Goal: Information Seeking & Learning: Learn about a topic

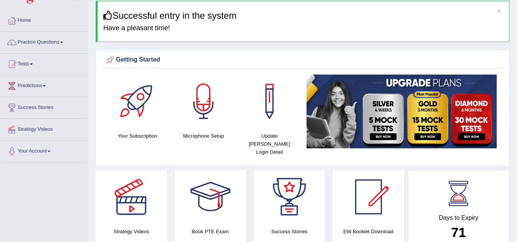
scroll to position [28, 0]
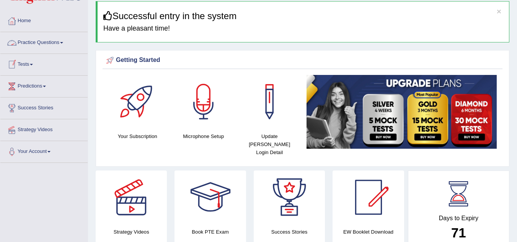
click at [31, 41] on link "Practice Questions" at bounding box center [43, 41] width 87 height 19
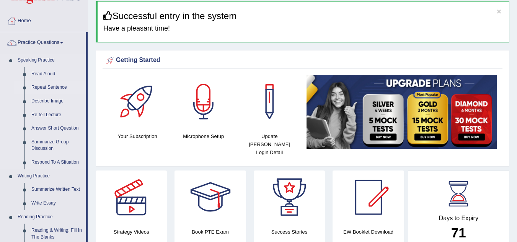
click at [48, 90] on link "Repeat Sentence" at bounding box center [57, 88] width 58 height 14
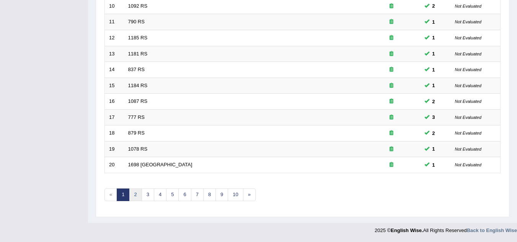
click at [136, 195] on link "2" at bounding box center [135, 195] width 13 height 13
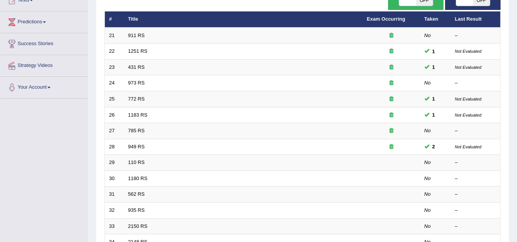
scroll to position [92, 0]
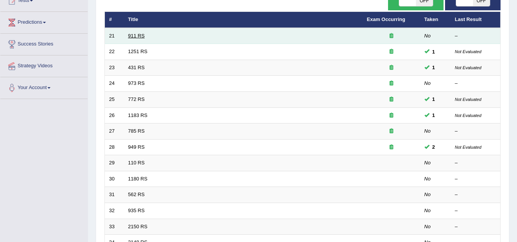
click at [142, 34] on link "911 RS" at bounding box center [136, 36] width 16 height 6
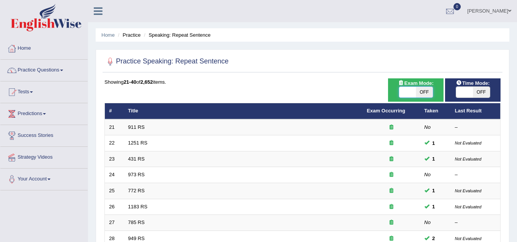
click at [413, 90] on span at bounding box center [407, 92] width 17 height 11
checkbox input "true"
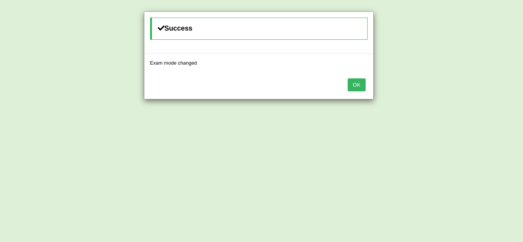
click at [363, 87] on button "OK" at bounding box center [357, 85] width 18 height 13
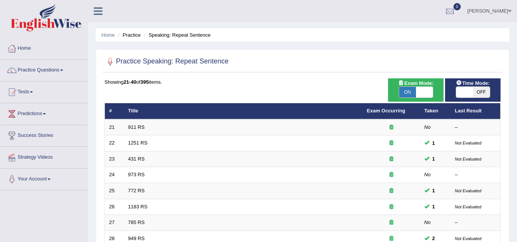
click at [479, 91] on span "OFF" at bounding box center [481, 92] width 17 height 11
checkbox input "true"
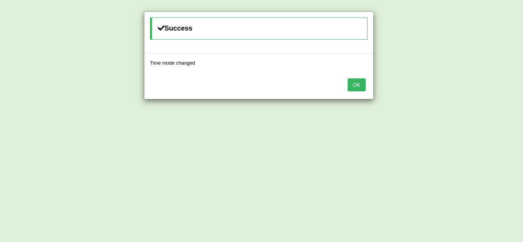
click at [360, 84] on button "OK" at bounding box center [357, 85] width 18 height 13
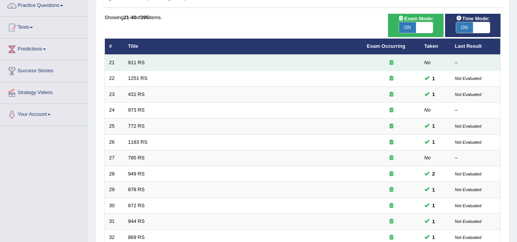
scroll to position [64, 0]
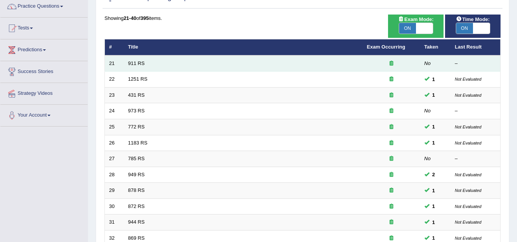
click at [194, 61] on td "911 RS" at bounding box center [243, 64] width 239 height 16
click at [141, 66] on td "911 RS" at bounding box center [243, 64] width 239 height 16
click at [143, 62] on link "911 RS" at bounding box center [136, 64] width 16 height 6
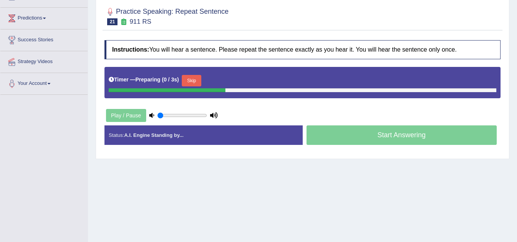
scroll to position [95, 0]
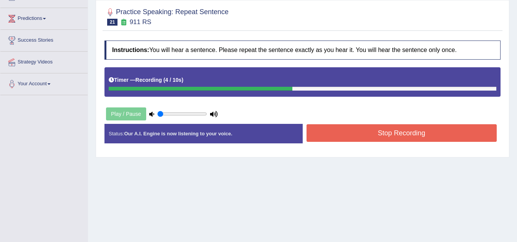
click at [362, 141] on button "Stop Recording" at bounding box center [402, 133] width 191 height 18
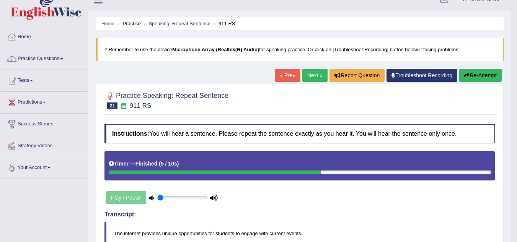
scroll to position [10, 0]
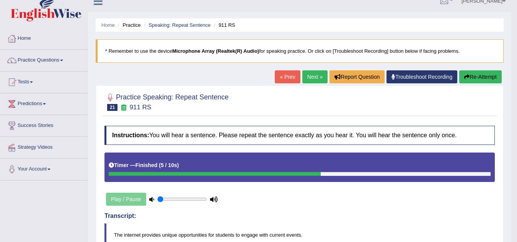
click at [310, 82] on link "Next »" at bounding box center [315, 76] width 25 height 13
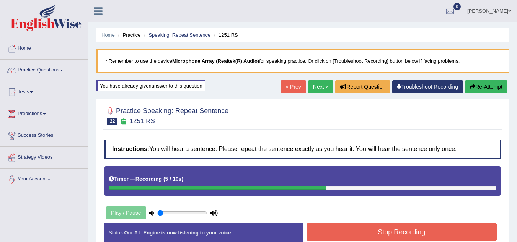
click at [360, 236] on button "Stop Recording" at bounding box center [402, 233] width 191 height 18
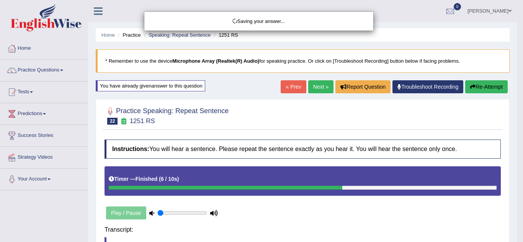
click at [461, 202] on div "Saving your answer..." at bounding box center [261, 121] width 523 height 242
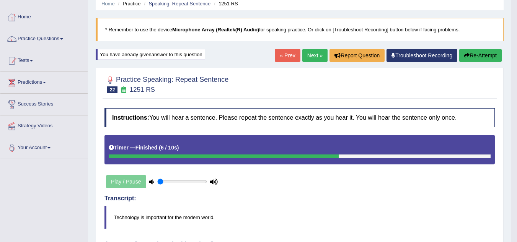
scroll to position [31, 0]
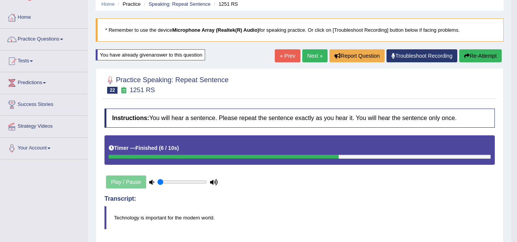
click at [466, 53] on icon "button" at bounding box center [467, 55] width 5 height 5
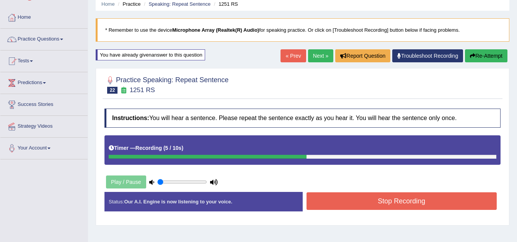
click at [390, 206] on button "Stop Recording" at bounding box center [402, 202] width 191 height 18
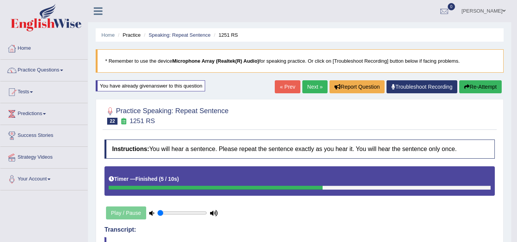
click at [306, 84] on link "Next »" at bounding box center [315, 86] width 25 height 13
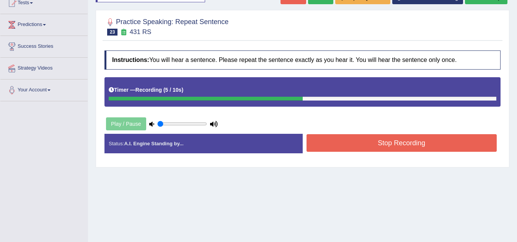
click at [399, 146] on button "Stop Recording" at bounding box center [402, 143] width 191 height 18
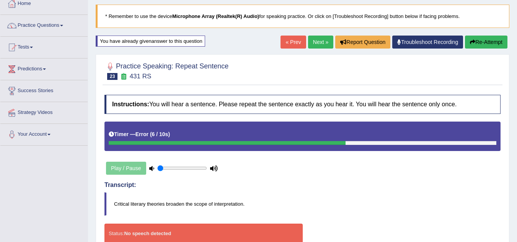
scroll to position [43, 0]
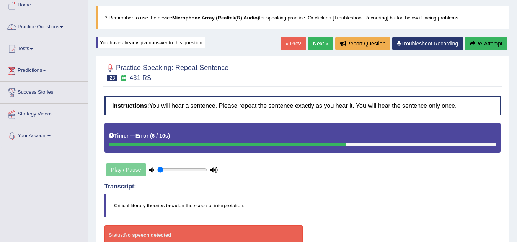
click at [321, 43] on link "Next »" at bounding box center [320, 43] width 25 height 13
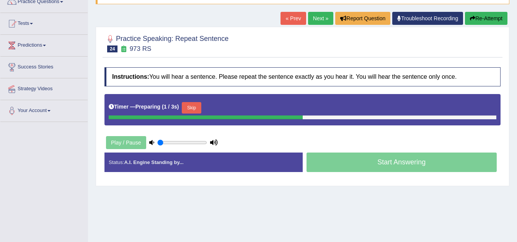
scroll to position [69, 0]
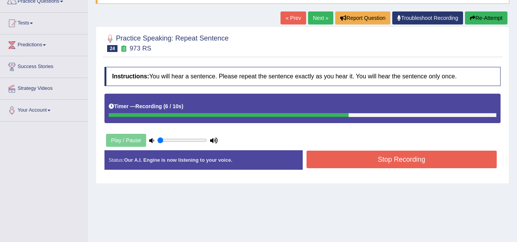
click at [407, 155] on button "Stop Recording" at bounding box center [402, 160] width 191 height 18
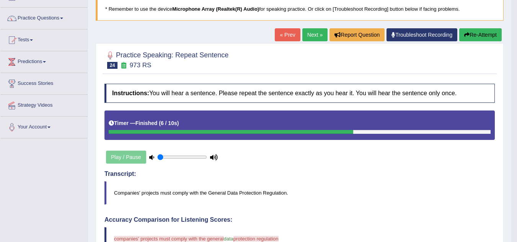
scroll to position [51, 0]
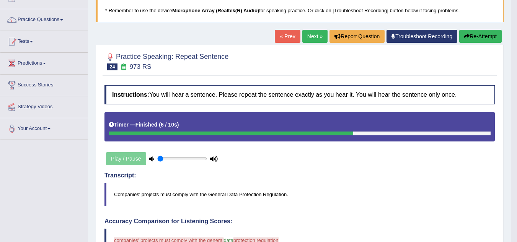
click at [310, 35] on link "Next »" at bounding box center [315, 36] width 25 height 13
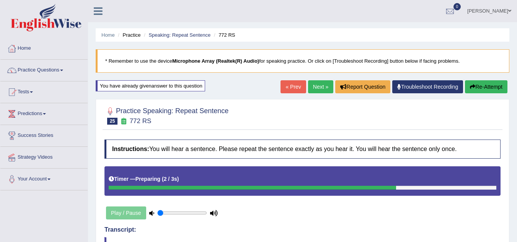
scroll to position [0, 0]
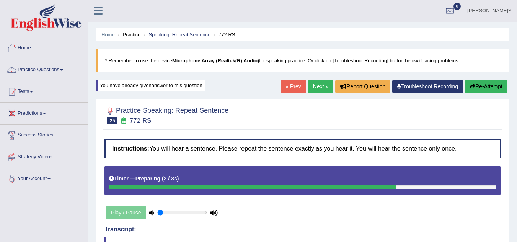
click at [482, 83] on button "Re-Attempt" at bounding box center [486, 86] width 43 height 13
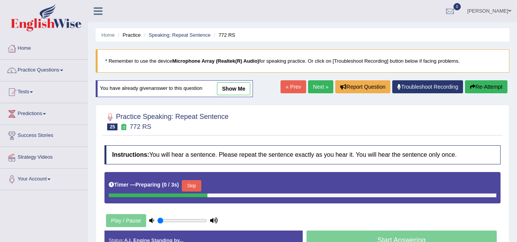
click at [193, 180] on button "Skip" at bounding box center [191, 185] width 19 height 11
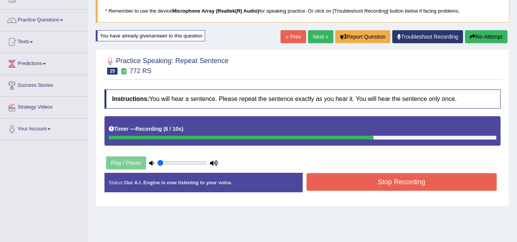
click at [398, 190] on button "Stop Recording" at bounding box center [402, 182] width 191 height 18
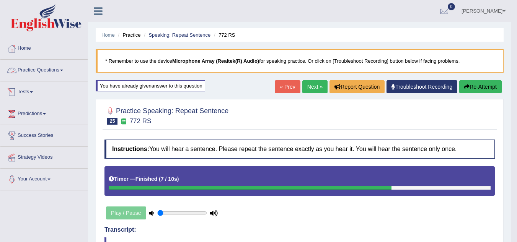
click at [47, 68] on link "Practice Questions" at bounding box center [43, 69] width 87 height 19
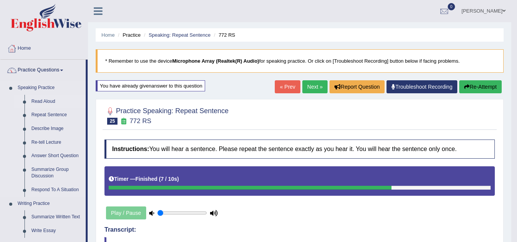
click at [59, 98] on link "Read Aloud" at bounding box center [57, 102] width 58 height 14
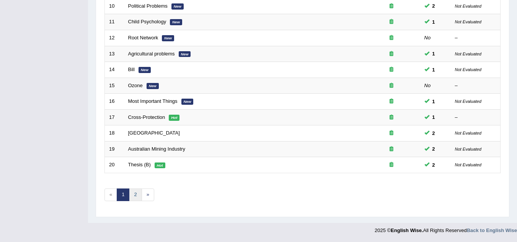
click at [135, 197] on link "2" at bounding box center [135, 195] width 13 height 13
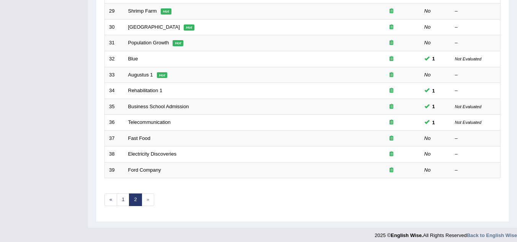
scroll to position [249, 0]
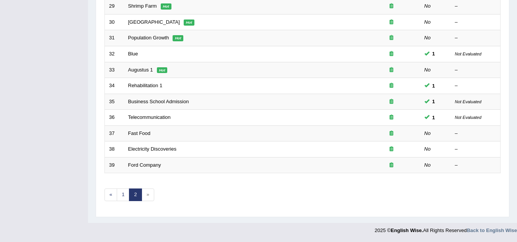
click at [152, 196] on span "»" at bounding box center [148, 195] width 13 height 13
click at [150, 193] on span "»" at bounding box center [148, 195] width 13 height 13
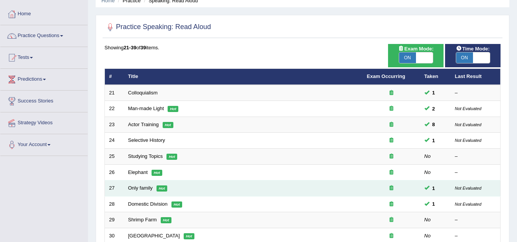
scroll to position [119, 0]
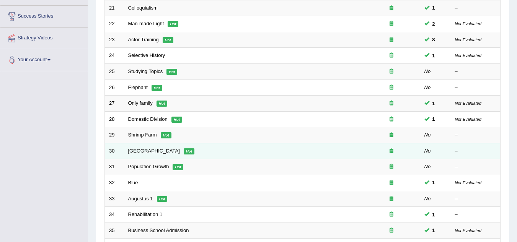
click at [137, 151] on link "Russia" at bounding box center [154, 151] width 52 height 6
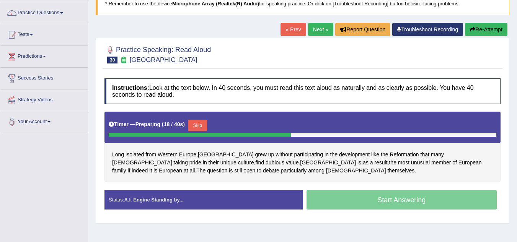
click at [201, 125] on button "Skip" at bounding box center [197, 125] width 19 height 11
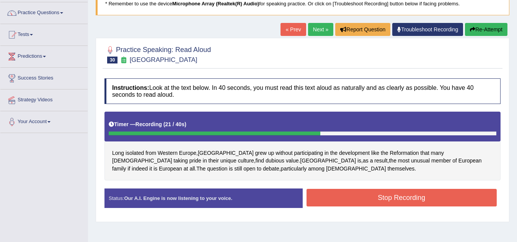
click at [386, 203] on button "Stop Recording" at bounding box center [402, 198] width 191 height 18
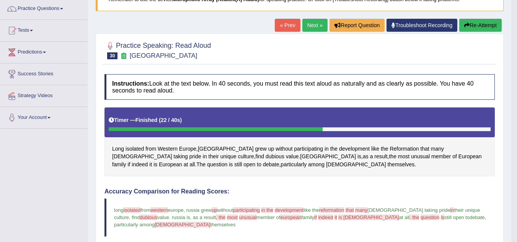
scroll to position [21, 0]
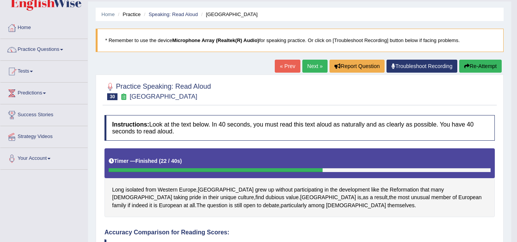
click at [319, 62] on link "Next »" at bounding box center [315, 66] width 25 height 13
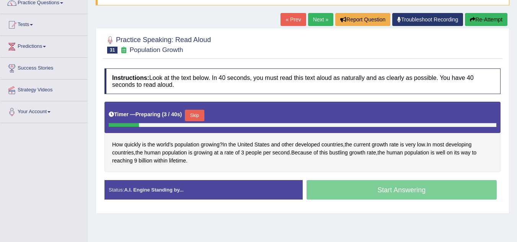
scroll to position [68, 0]
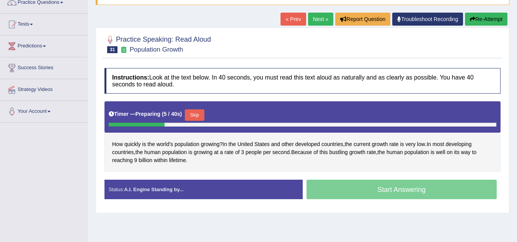
click at [202, 114] on button "Skip" at bounding box center [194, 115] width 19 height 11
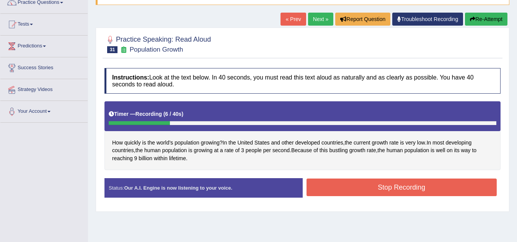
click at [483, 20] on button "Re-Attempt" at bounding box center [486, 19] width 43 height 13
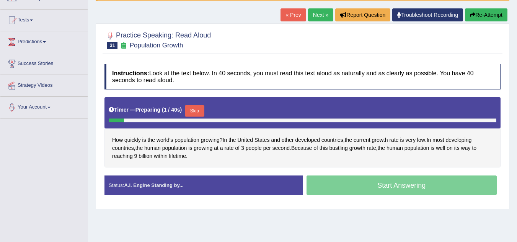
scroll to position [68, 0]
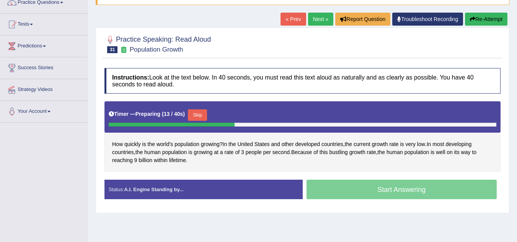
click at [206, 111] on button "Skip" at bounding box center [197, 115] width 19 height 11
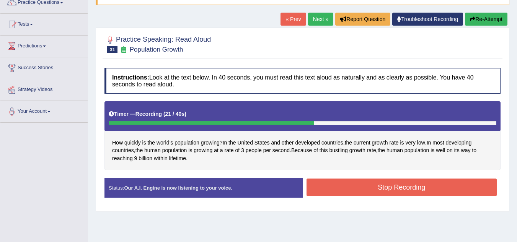
click at [325, 187] on button "Stop Recording" at bounding box center [402, 188] width 191 height 18
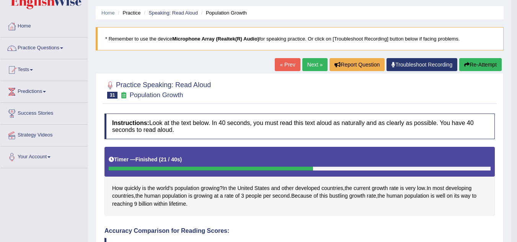
scroll to position [0, 0]
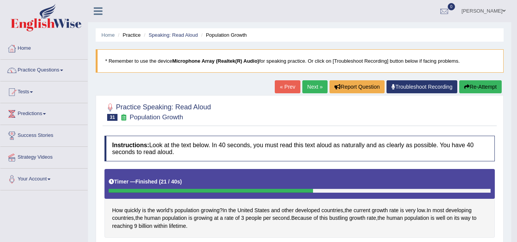
click at [26, 51] on link "Home" at bounding box center [43, 47] width 87 height 19
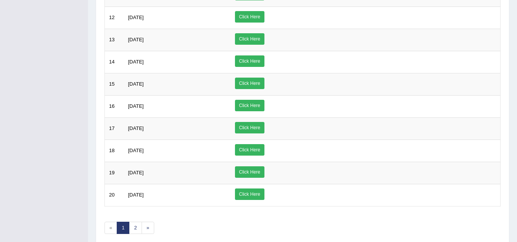
scroll to position [340, 0]
click at [138, 229] on link "2" at bounding box center [135, 228] width 13 height 13
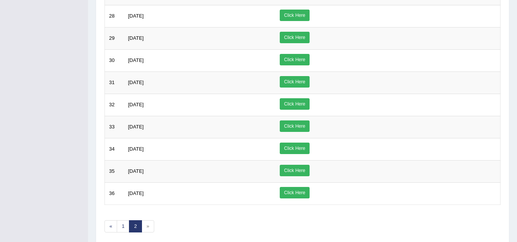
scroll to position [255, 0]
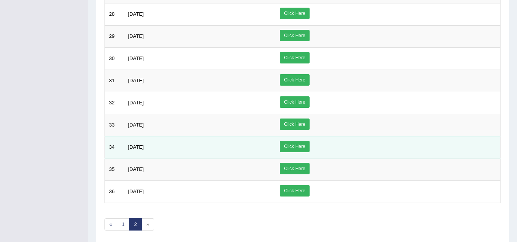
click at [309, 151] on link "Click Here" at bounding box center [294, 146] width 29 height 11
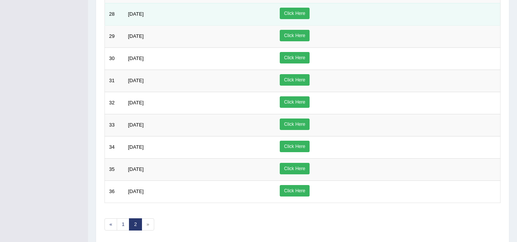
scroll to position [0, 0]
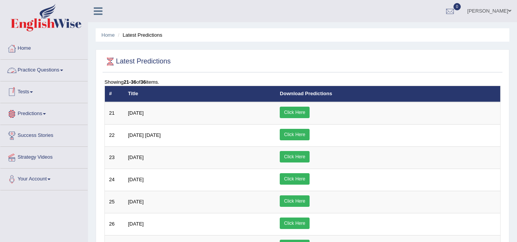
click at [30, 69] on link "Practice Questions" at bounding box center [43, 69] width 87 height 19
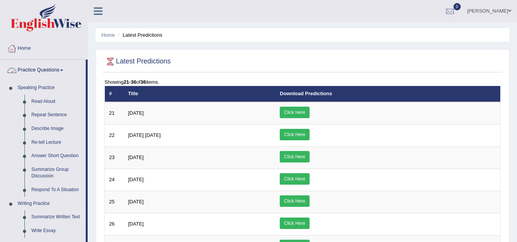
click at [52, 66] on link "Practice Questions" at bounding box center [42, 69] width 85 height 19
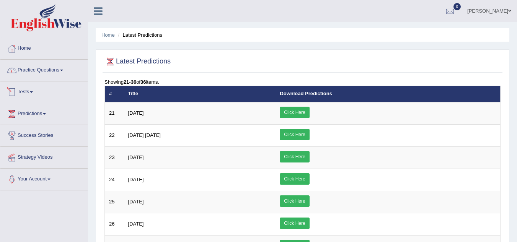
click at [27, 92] on link "Tests" at bounding box center [43, 91] width 87 height 19
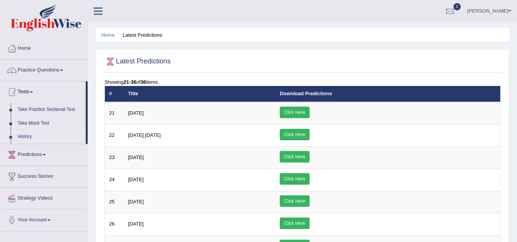
click at [19, 133] on link "History" at bounding box center [50, 137] width 72 height 14
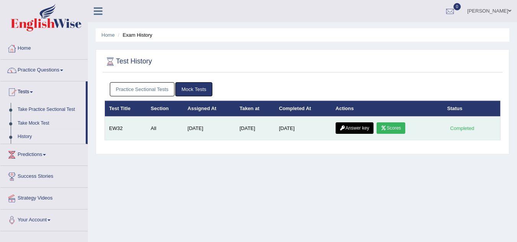
click at [356, 123] on link "Answer key" at bounding box center [355, 128] width 38 height 11
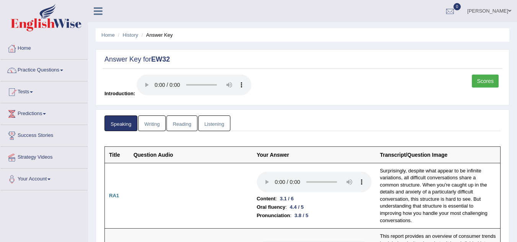
click at [487, 84] on link "Scores" at bounding box center [485, 81] width 27 height 13
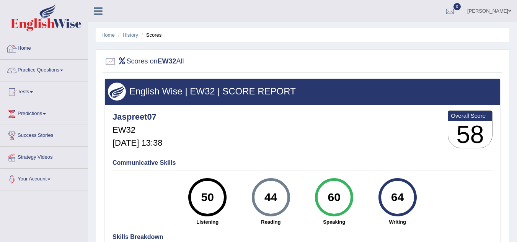
click at [25, 49] on link "Home" at bounding box center [43, 47] width 87 height 19
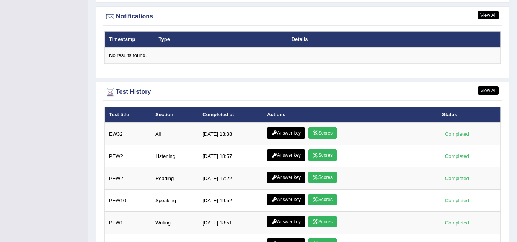
scroll to position [935, 0]
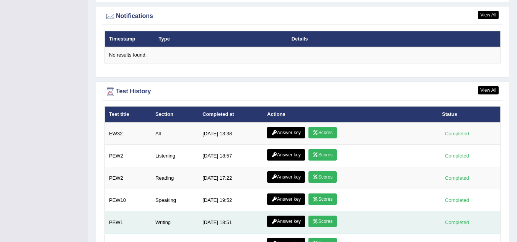
click at [323, 216] on link "Scores" at bounding box center [323, 221] width 28 height 11
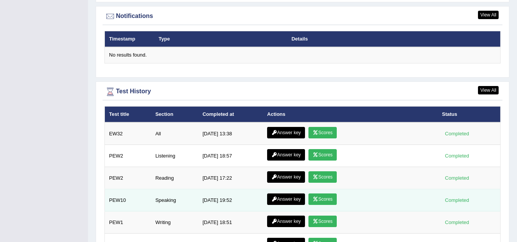
click at [325, 194] on link "Scores" at bounding box center [323, 199] width 28 height 11
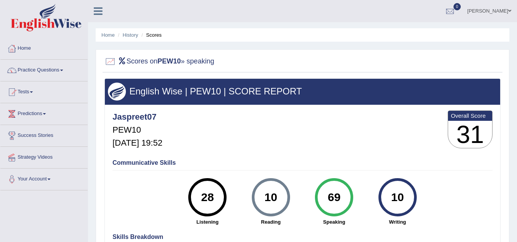
click at [404, 193] on div "10" at bounding box center [398, 198] width 28 height 32
drag, startPoint x: 407, startPoint y: 172, endPoint x: 223, endPoint y: 31, distance: 231.7
click at [223, 31] on div "Home History Scores Scores on PEW10 » speaking English Wise | PEW10 | SCORE REP…" at bounding box center [302, 191] width 429 height 383
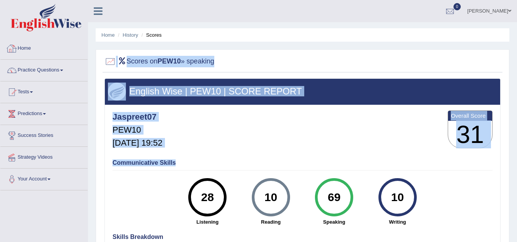
click at [25, 56] on link "Home" at bounding box center [43, 47] width 87 height 19
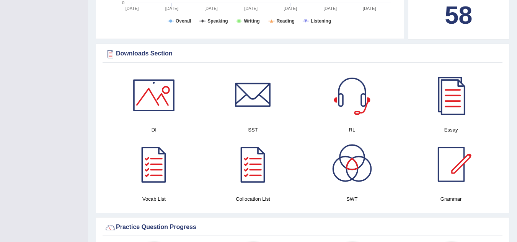
scroll to position [351, 0]
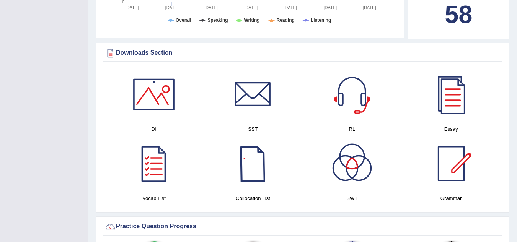
click at [258, 169] on div at bounding box center [253, 164] width 54 height 54
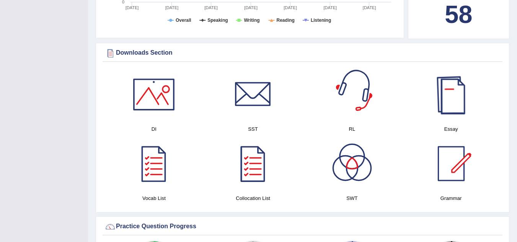
click at [455, 98] on div at bounding box center [452, 95] width 54 height 54
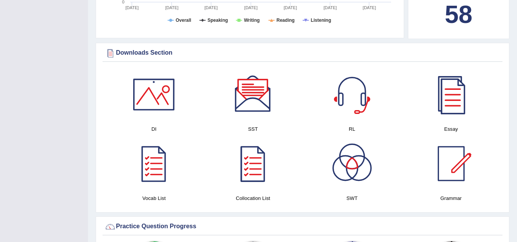
click at [161, 94] on div at bounding box center [154, 95] width 54 height 54
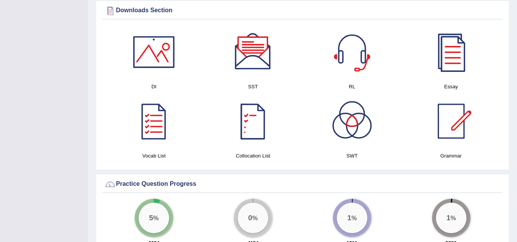
scroll to position [394, 0]
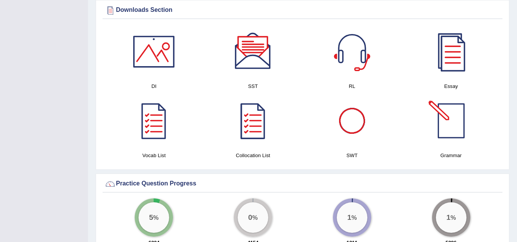
click at [452, 115] on div at bounding box center [452, 121] width 54 height 54
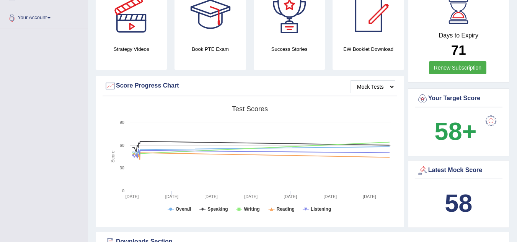
scroll to position [0, 0]
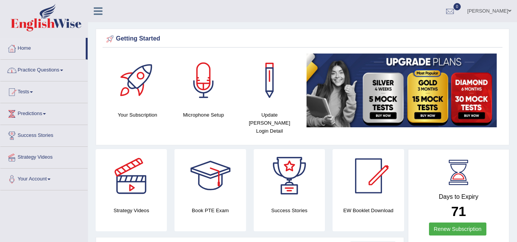
click at [29, 52] on link "Home" at bounding box center [42, 47] width 85 height 19
click at [157, 85] on div at bounding box center [138, 81] width 54 height 54
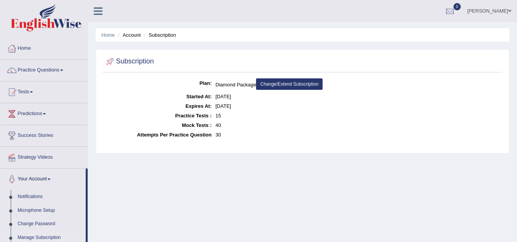
click at [30, 53] on link "Home" at bounding box center [43, 47] width 87 height 19
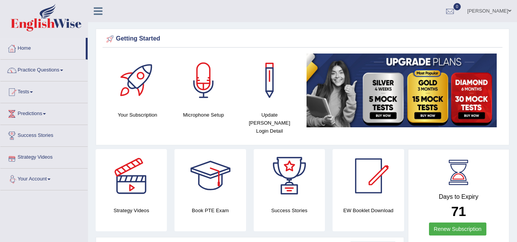
click at [40, 176] on link "Your Account" at bounding box center [43, 178] width 87 height 19
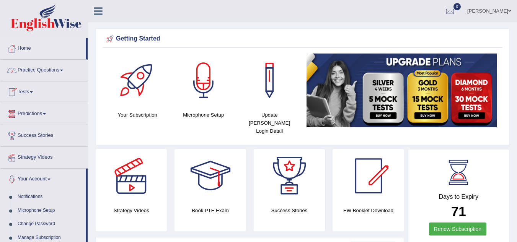
click at [29, 91] on link "Tests" at bounding box center [43, 91] width 87 height 19
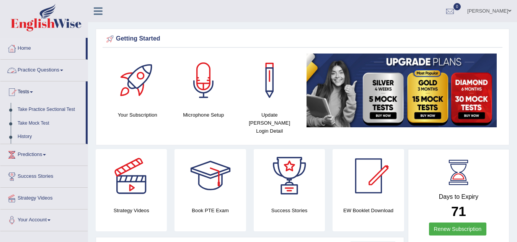
click at [37, 72] on link "Practice Questions" at bounding box center [43, 69] width 87 height 19
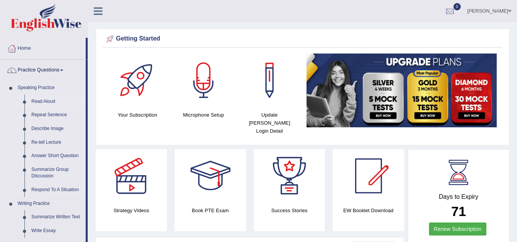
click at [46, 103] on link "Read Aloud" at bounding box center [57, 102] width 58 height 14
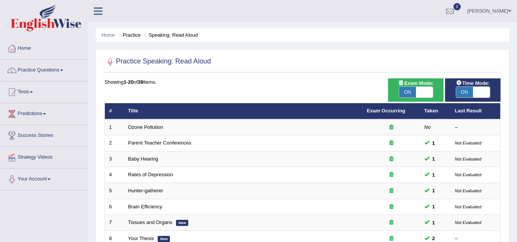
click at [400, 94] on span "ON" at bounding box center [407, 92] width 17 height 11
checkbox input "false"
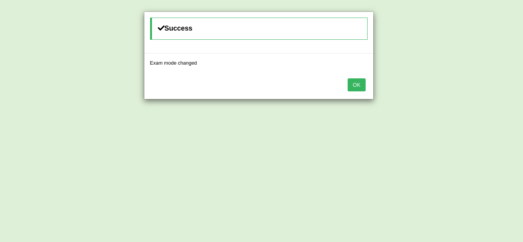
click at [360, 90] on button "OK" at bounding box center [357, 85] width 18 height 13
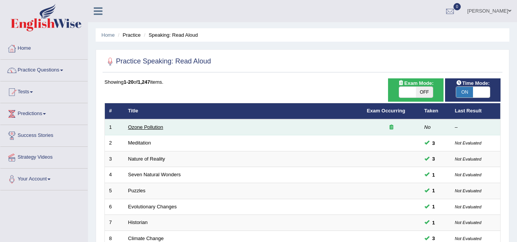
click at [138, 128] on link "Ozone Pollution" at bounding box center [145, 127] width 35 height 6
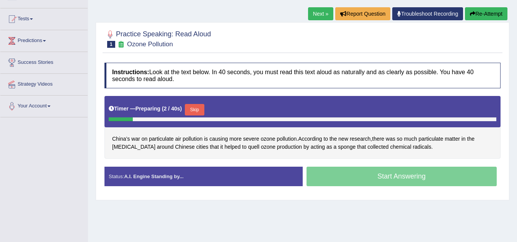
scroll to position [74, 0]
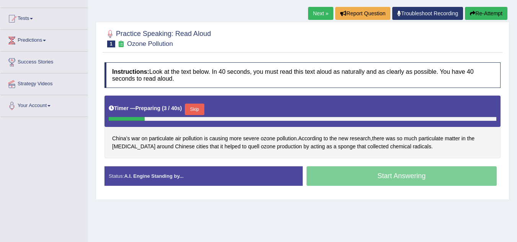
click at [204, 107] on button "Skip" at bounding box center [194, 109] width 19 height 11
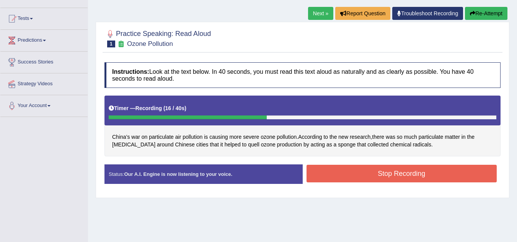
click at [331, 173] on button "Stop Recording" at bounding box center [402, 174] width 191 height 18
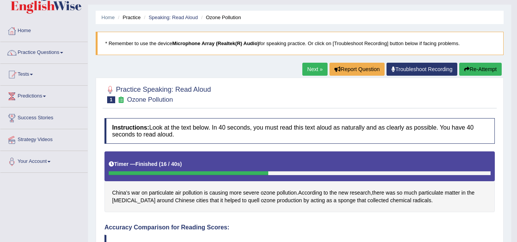
scroll to position [0, 0]
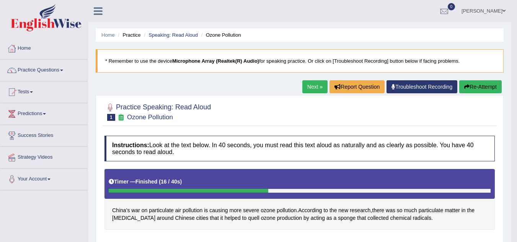
click at [307, 90] on link "Next »" at bounding box center [315, 86] width 25 height 13
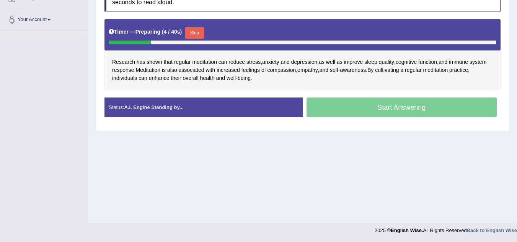
click at [193, 34] on button "Skip" at bounding box center [194, 32] width 19 height 11
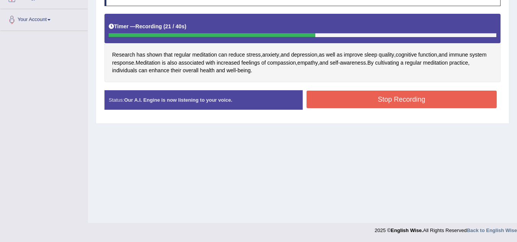
click at [344, 103] on button "Stop Recording" at bounding box center [402, 100] width 191 height 18
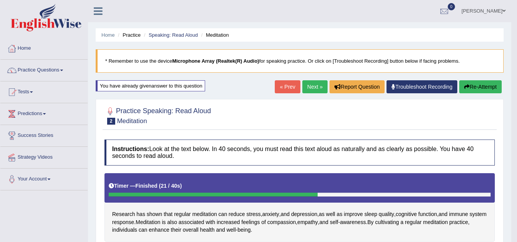
click at [478, 85] on button "Re-Attempt" at bounding box center [481, 86] width 43 height 13
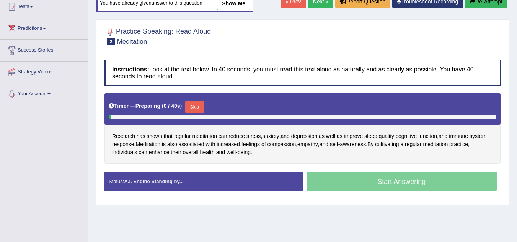
scroll to position [85, 0]
click at [202, 104] on button "Skip" at bounding box center [194, 106] width 19 height 11
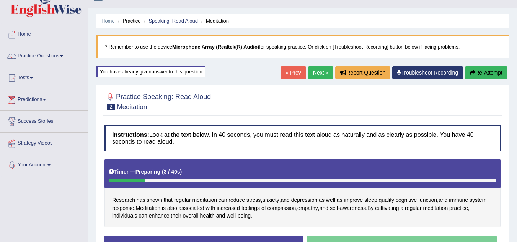
scroll to position [16, 0]
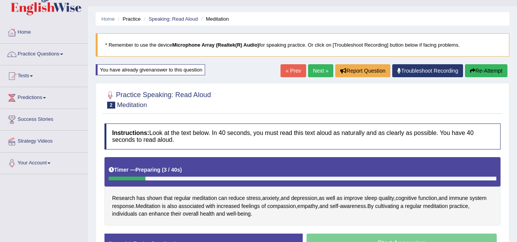
click at [482, 71] on button "Re-Attempt" at bounding box center [486, 70] width 43 height 13
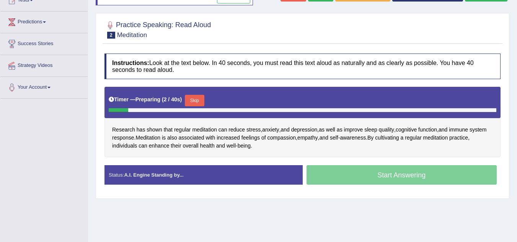
click at [199, 104] on button "Skip" at bounding box center [194, 100] width 19 height 11
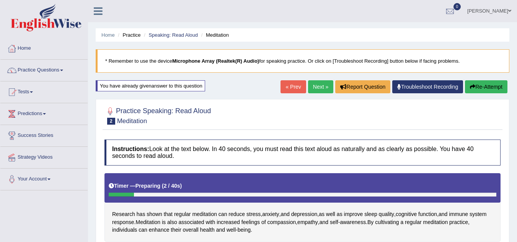
click at [319, 83] on link "Next »" at bounding box center [320, 86] width 25 height 13
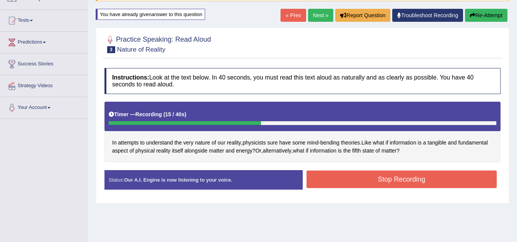
click at [419, 179] on button "Stop Recording" at bounding box center [402, 180] width 191 height 18
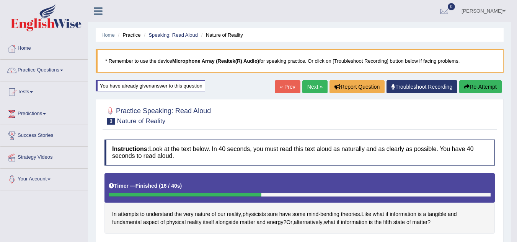
click at [313, 87] on link "Next »" at bounding box center [315, 86] width 25 height 13
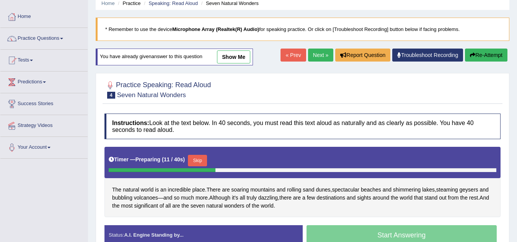
scroll to position [28, 0]
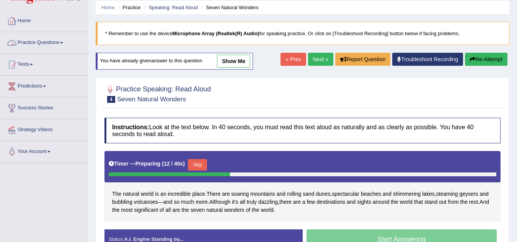
click at [31, 23] on link "Home" at bounding box center [43, 19] width 87 height 19
